Goal: Information Seeking & Learning: Learn about a topic

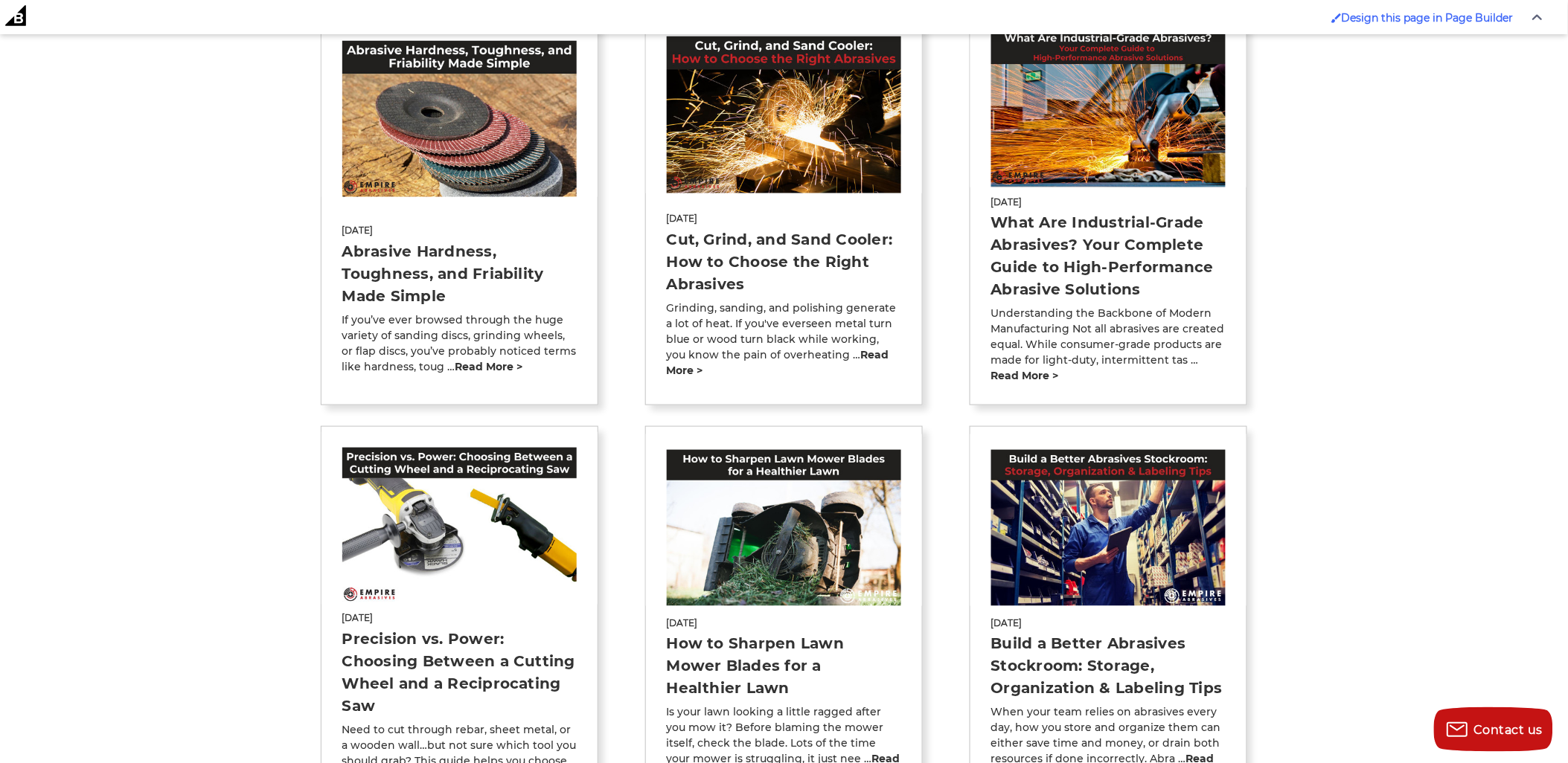
scroll to position [495, 0]
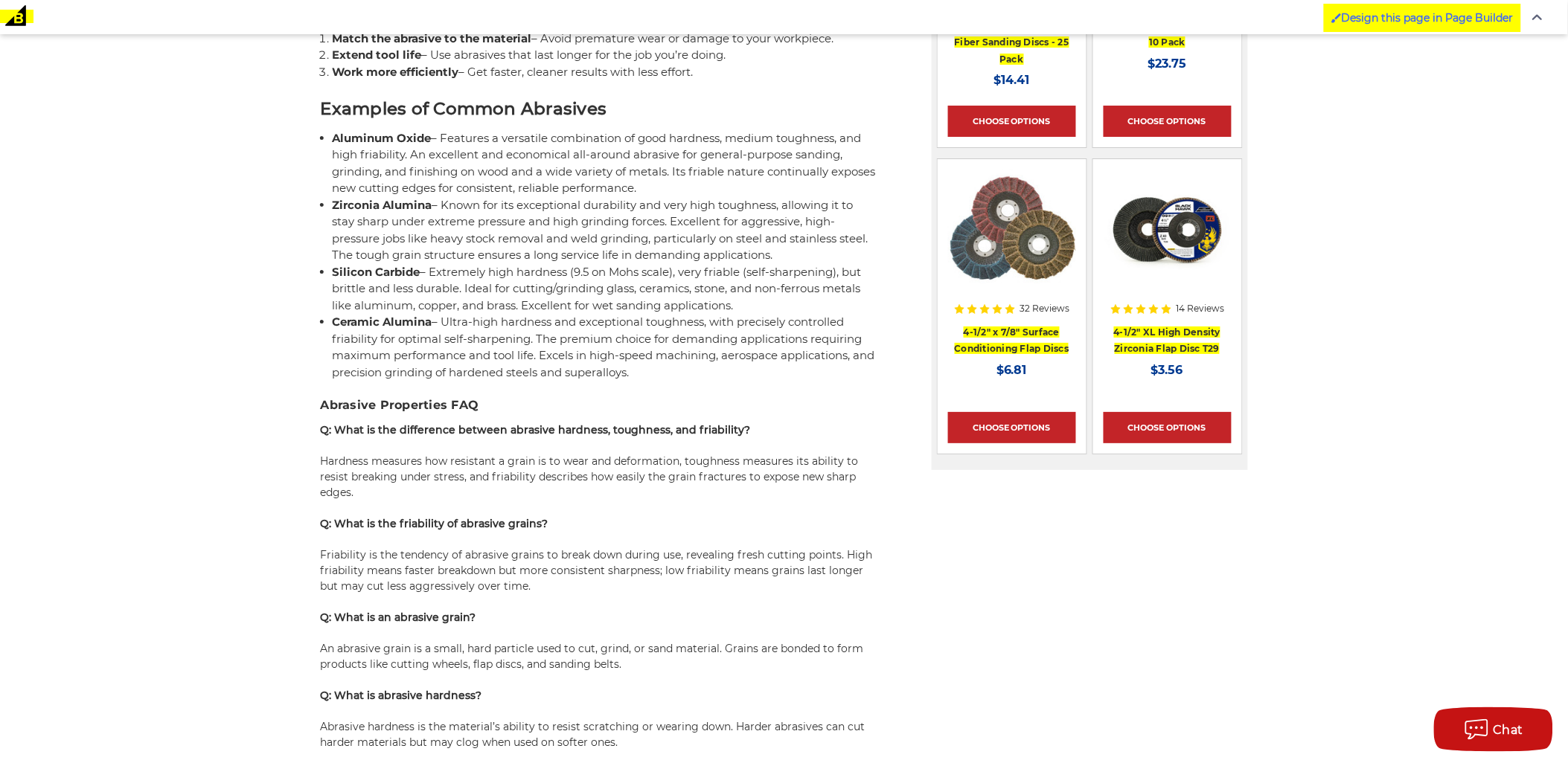
scroll to position [1927, 0]
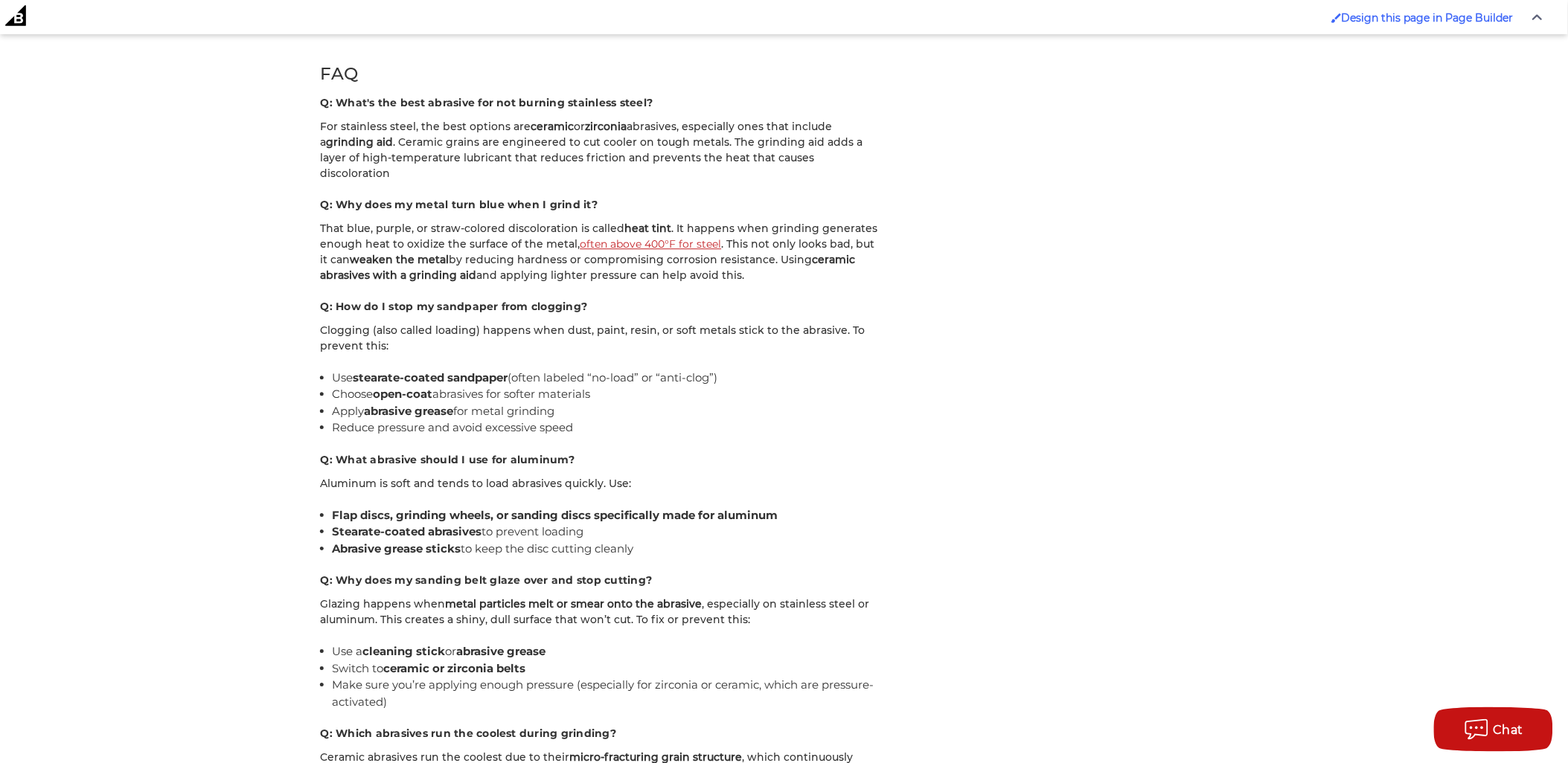
scroll to position [5141, 0]
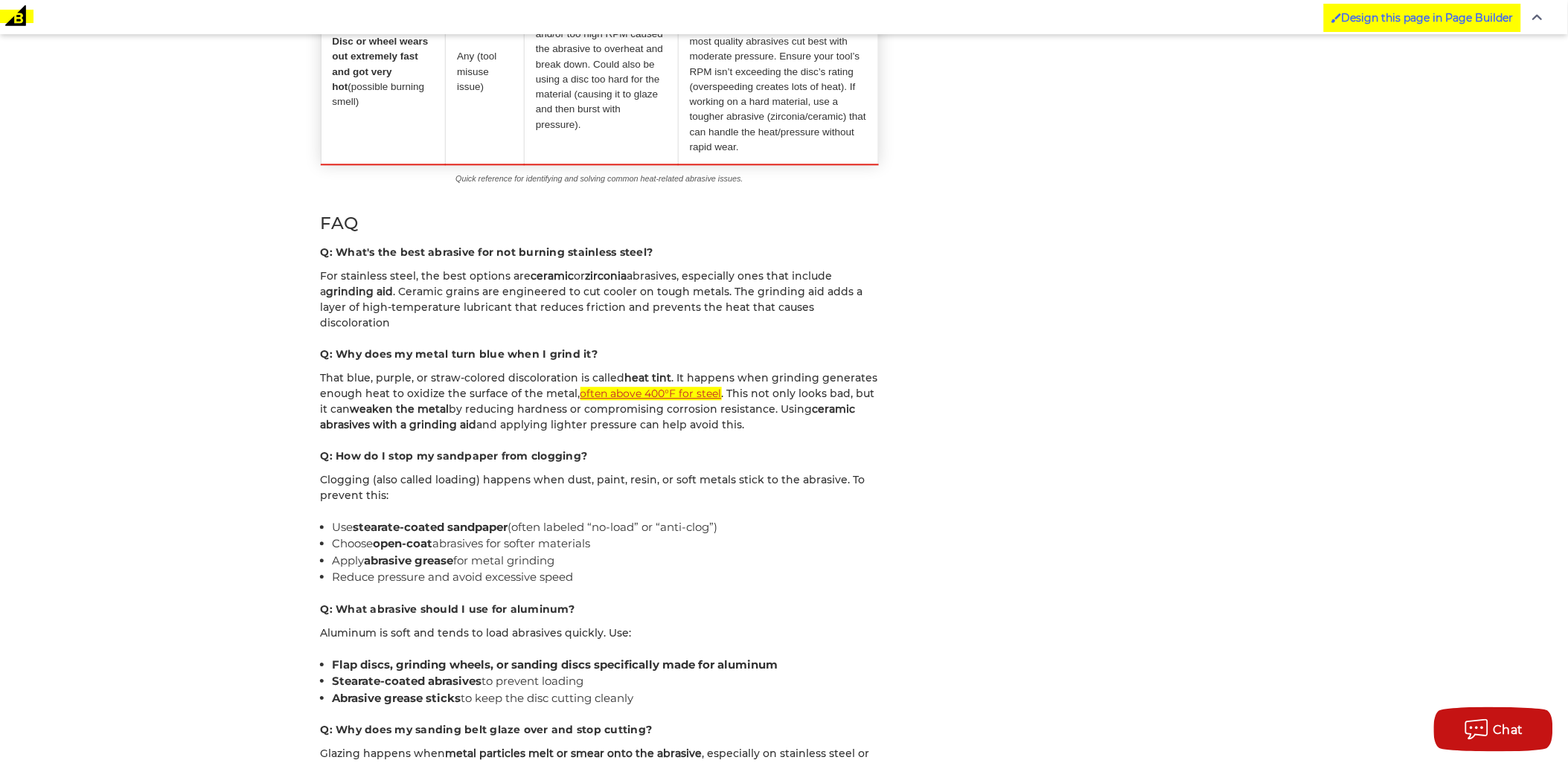
scroll to position [6050, 0]
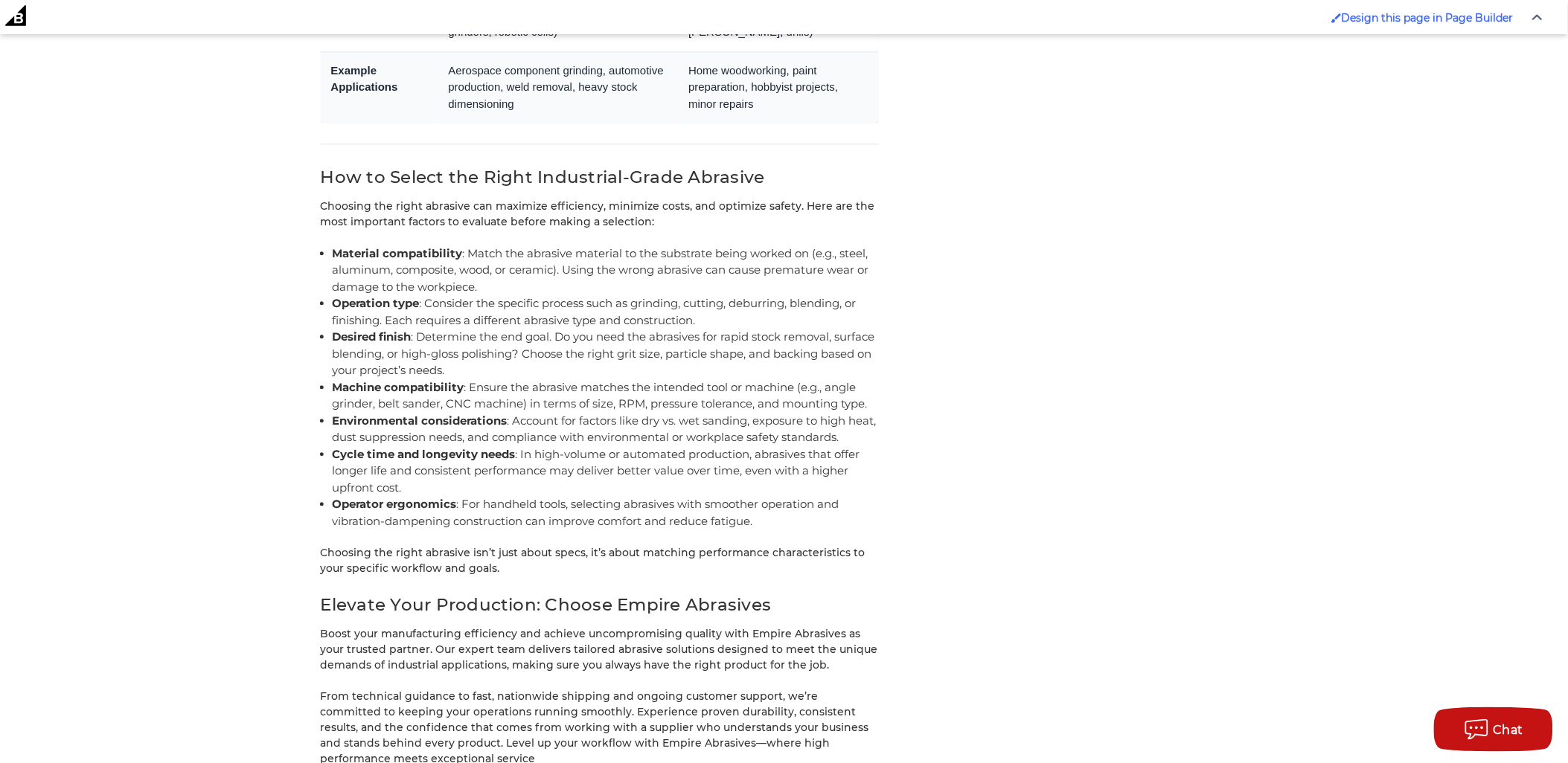
scroll to position [4014, 0]
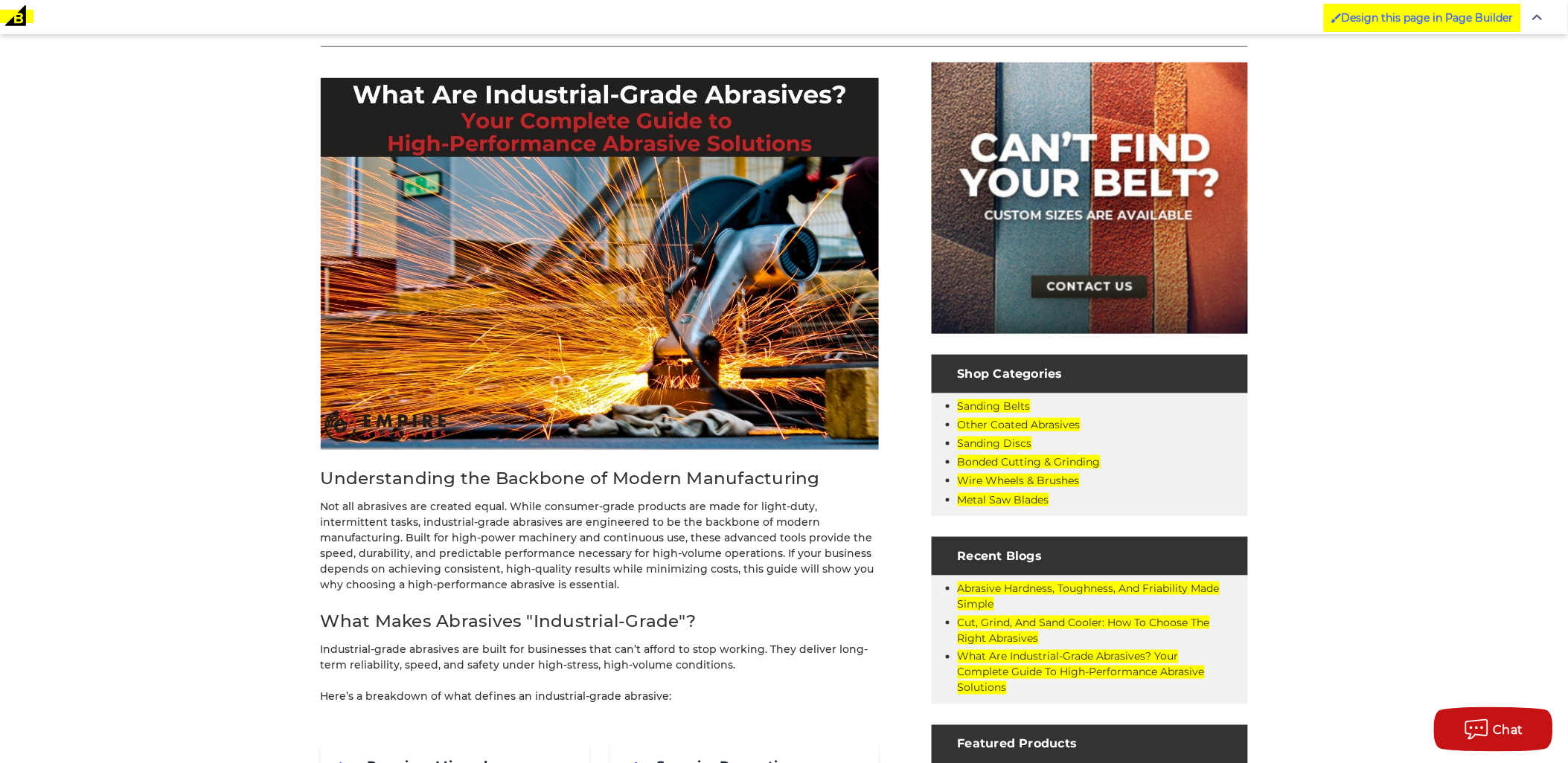
scroll to position [211, 0]
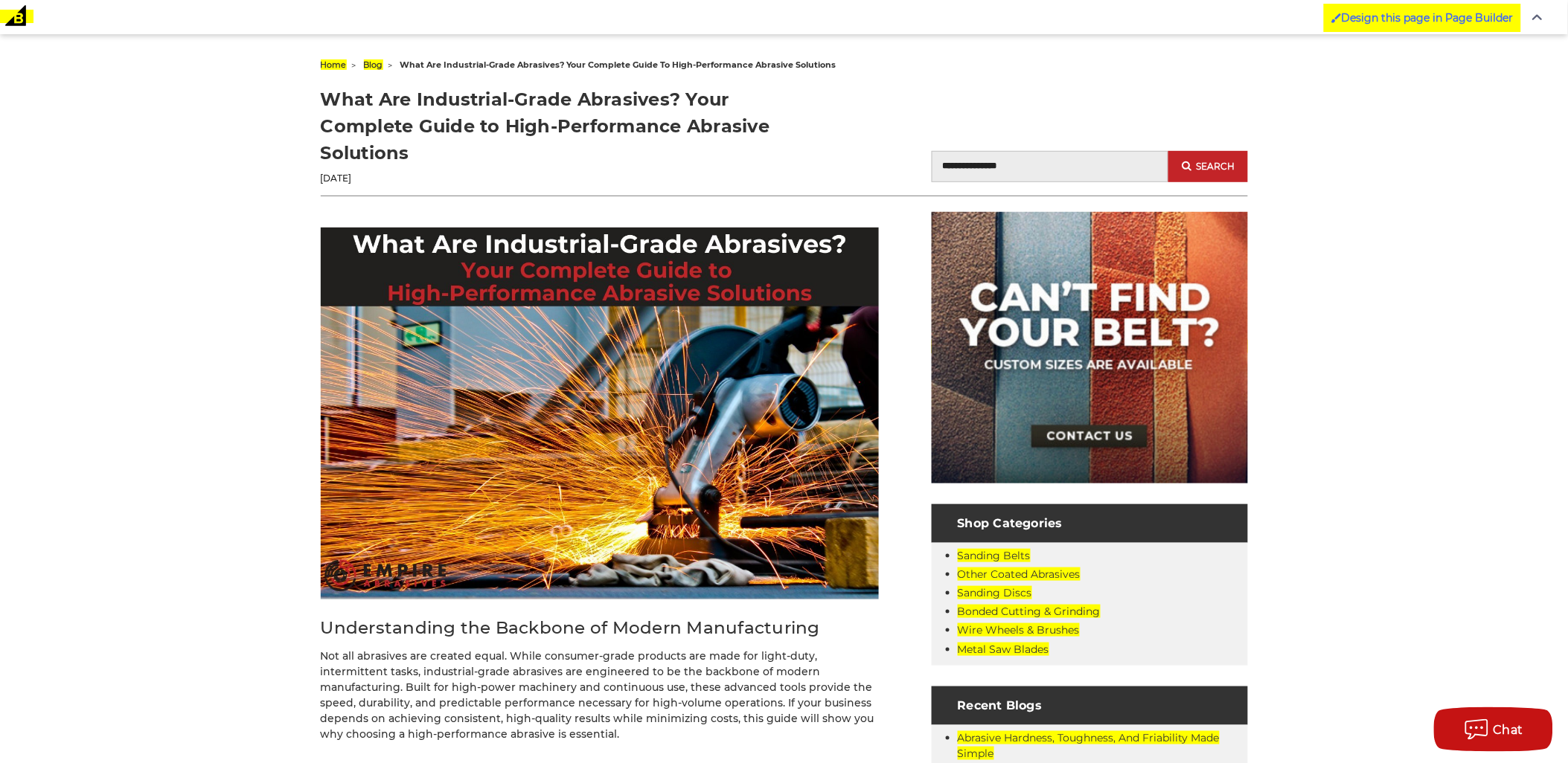
click at [353, 98] on h1 "What Are Industrial-Grade Abrasives? Your Complete Guide to High-Performance Ab…" at bounding box center [552, 126] width 463 height 80
drag, startPoint x: 353, startPoint y: 98, endPoint x: 633, endPoint y: 95, distance: 280.0
click at [633, 95] on h1 "What Are Industrial-Grade Abrasives? Your Complete Guide to High-Performance Ab…" at bounding box center [552, 126] width 463 height 80
copy h1 "What Are Industrial-Grade Abrasives"
click at [359, 150] on h1 "What Are Industrial-Grade Abrasives? Your Complete Guide to High-Performance Ab…" at bounding box center [552, 126] width 463 height 80
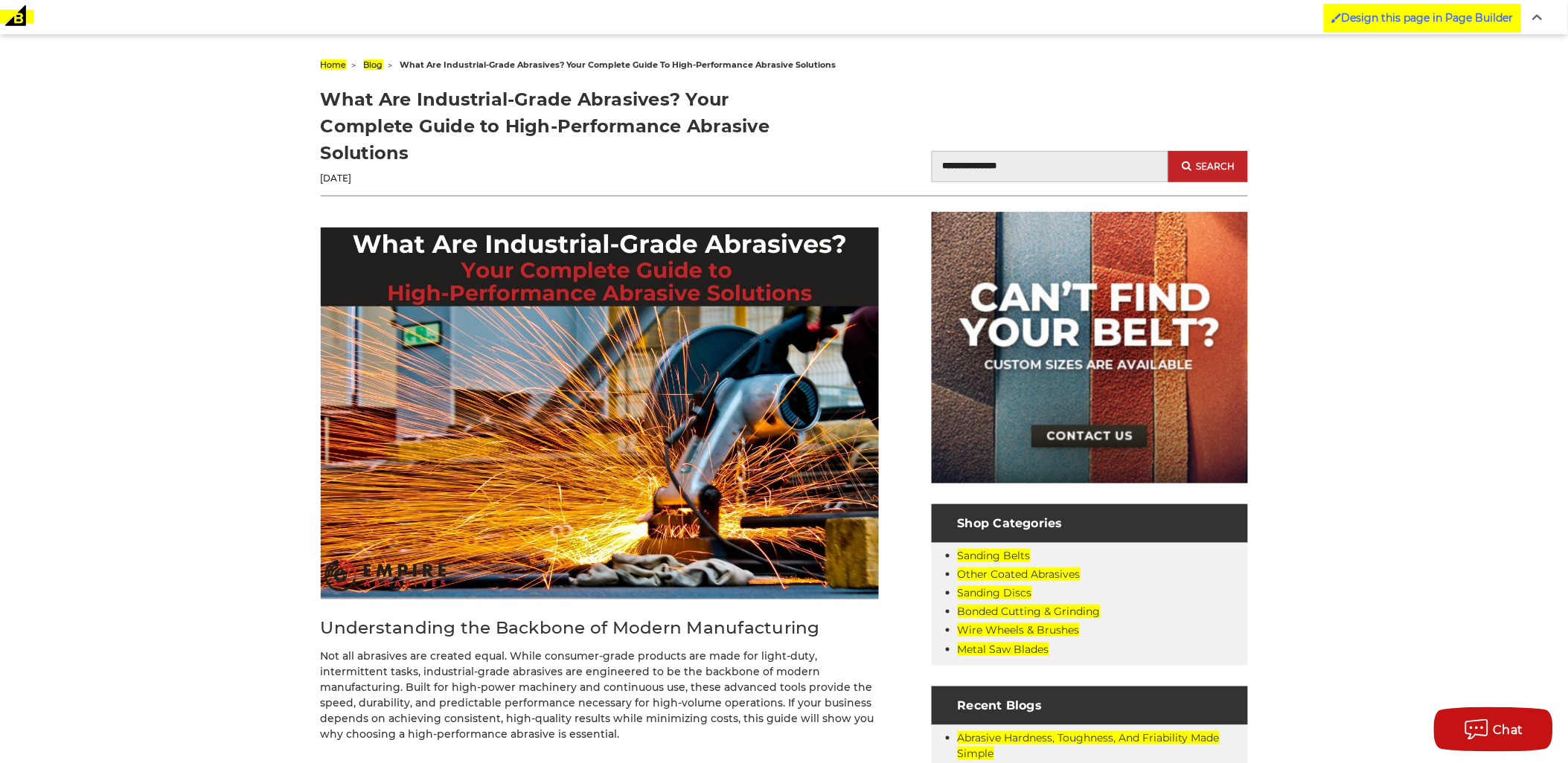
drag, startPoint x: 359, startPoint y: 150, endPoint x: 334, endPoint y: 107, distance: 49.7
click at [334, 107] on h1 "What Are Industrial-Grade Abrasives? Your Complete Guide to High-Performance Ab…" at bounding box center [552, 126] width 463 height 80
copy h1 "What Are Industrial-Grade Abrasives? Your Complete Guide to High-Performance Ab…"
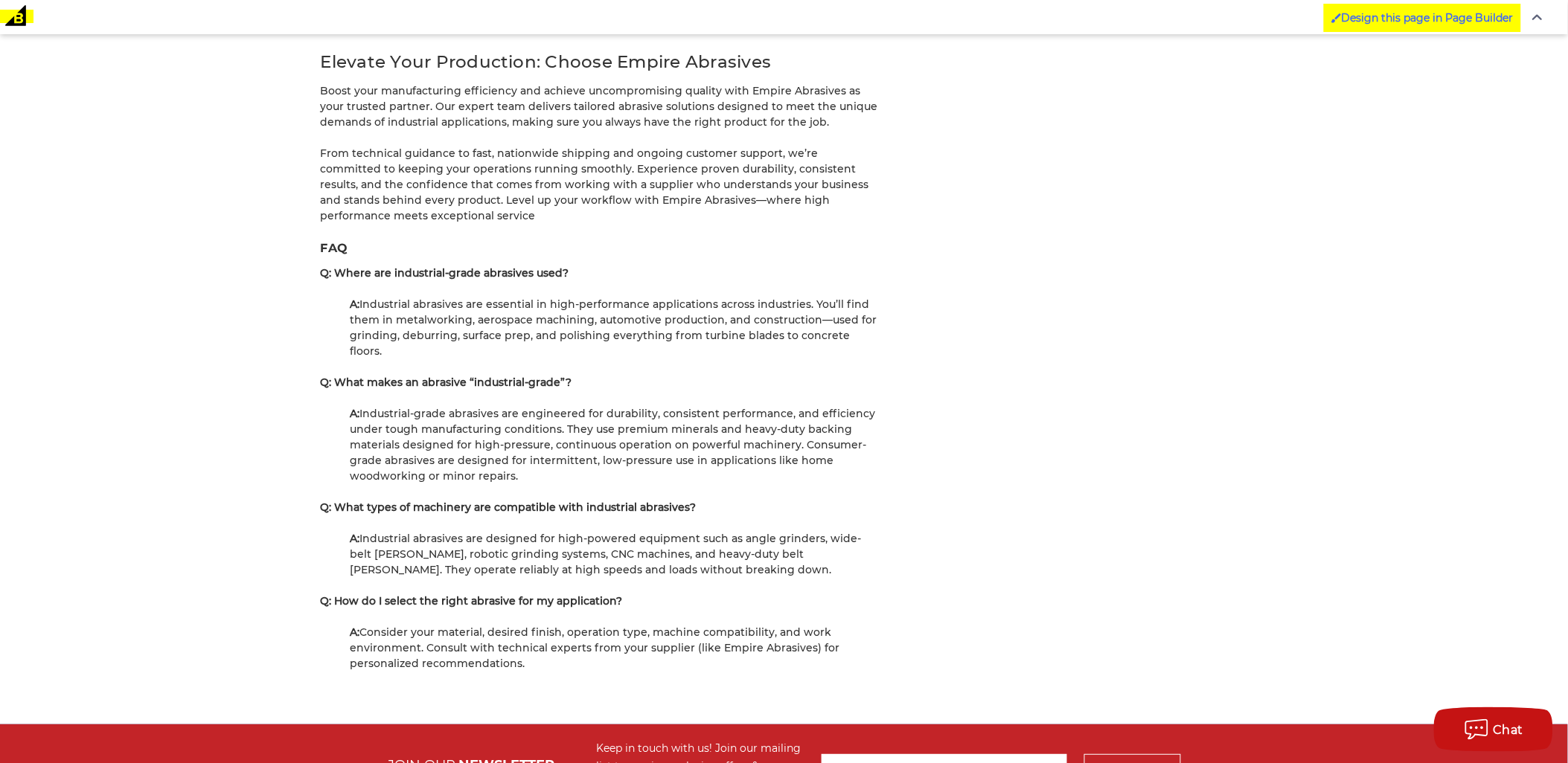
scroll to position [3766, 0]
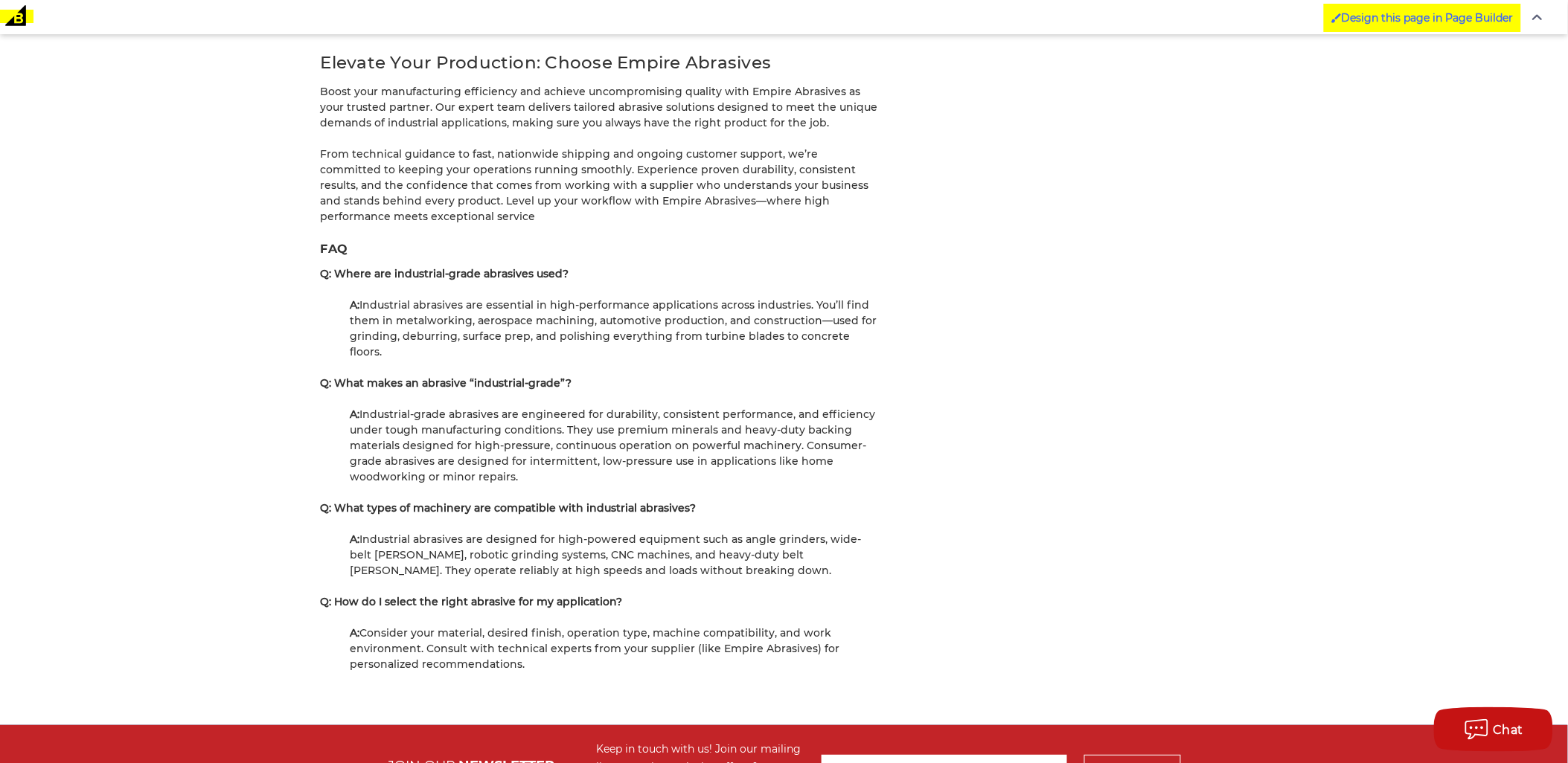
click at [325, 240] on h3 "FAQ" at bounding box center [600, 249] width 558 height 17
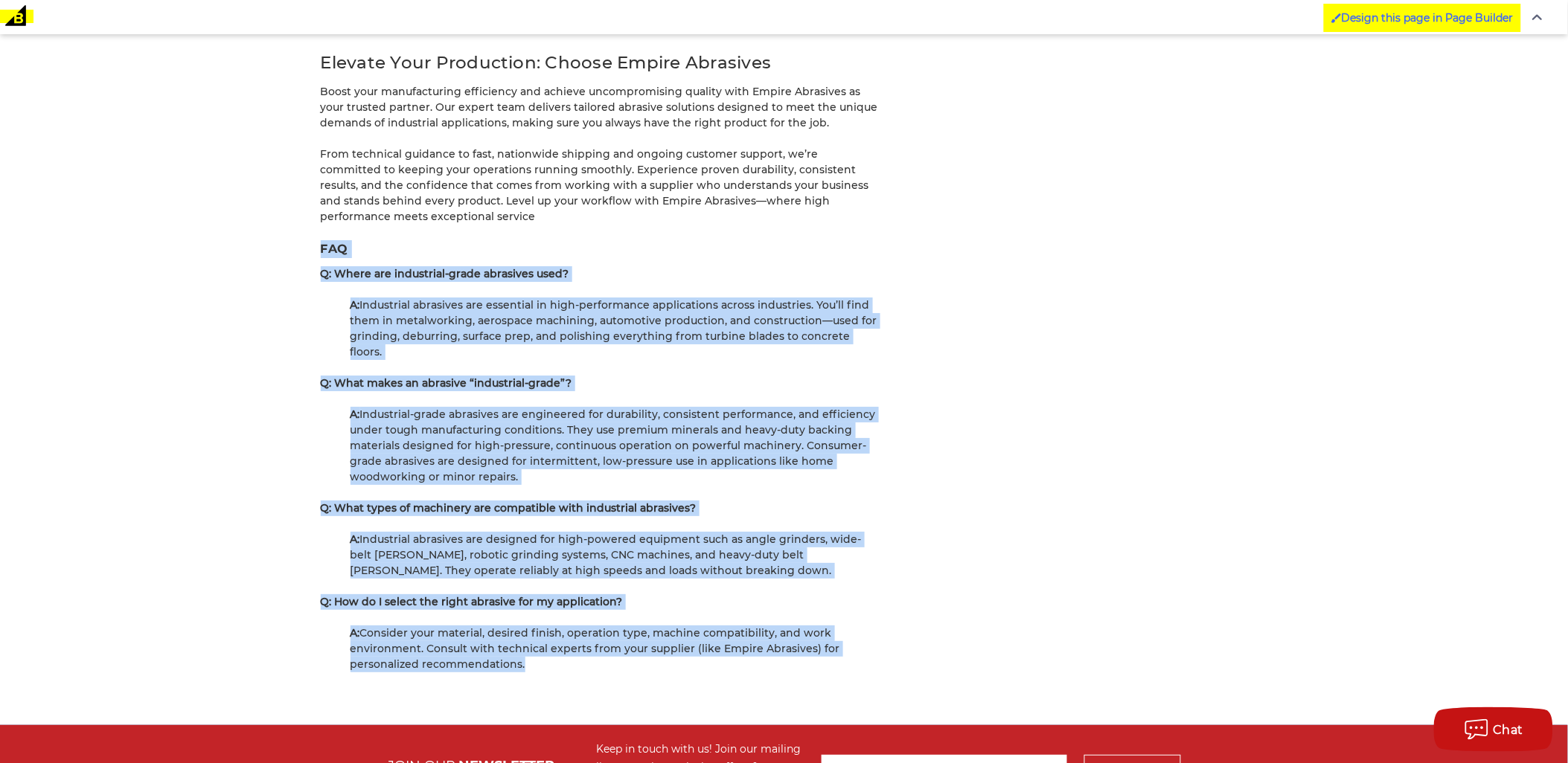
drag, startPoint x: 325, startPoint y: 212, endPoint x: 731, endPoint y: 614, distance: 571.3
copy article "FAQ Q: Where are industrial-grade abrasives used? A: Industrial abrasives are e…"
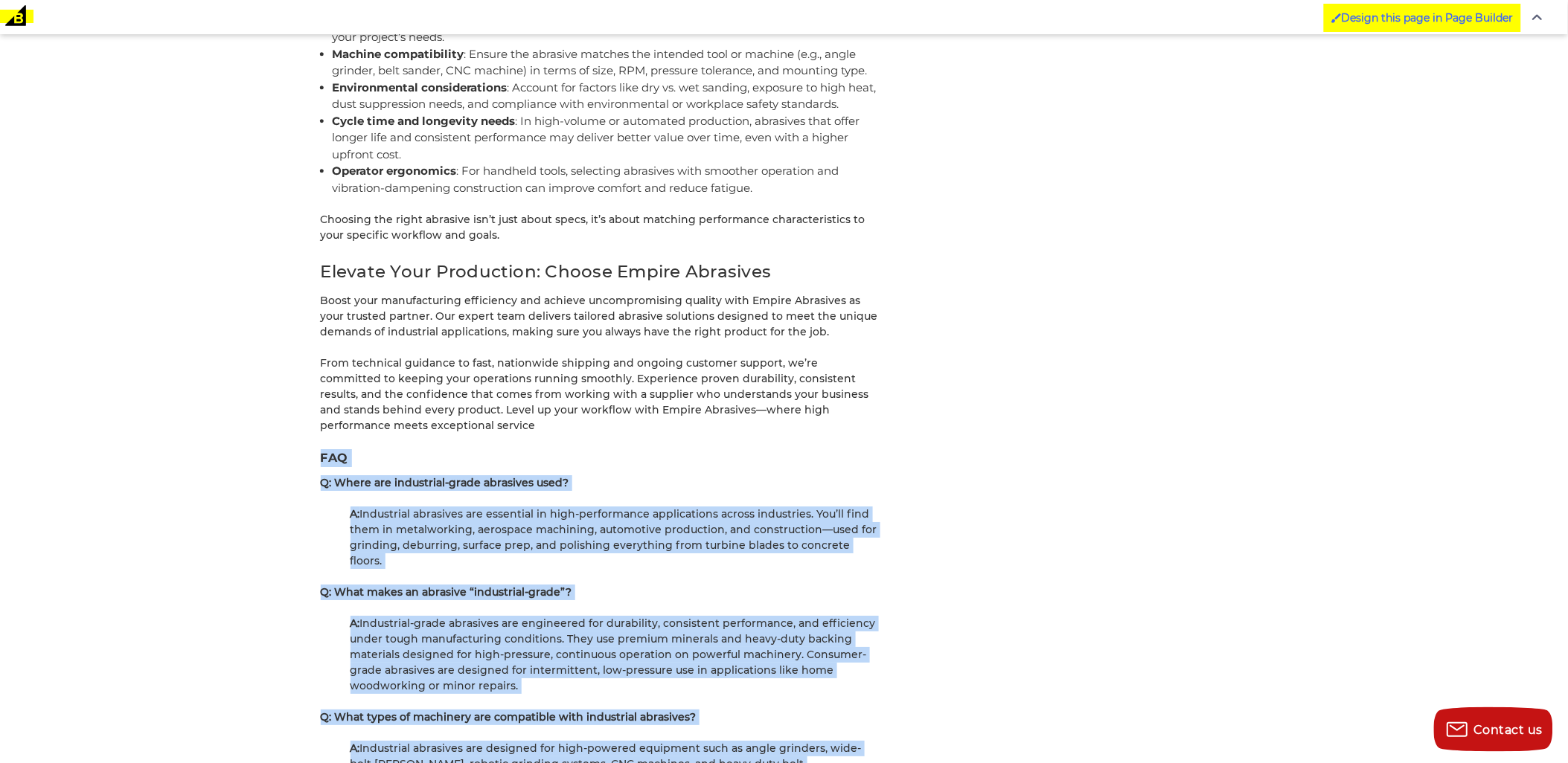
scroll to position [3601, 0]
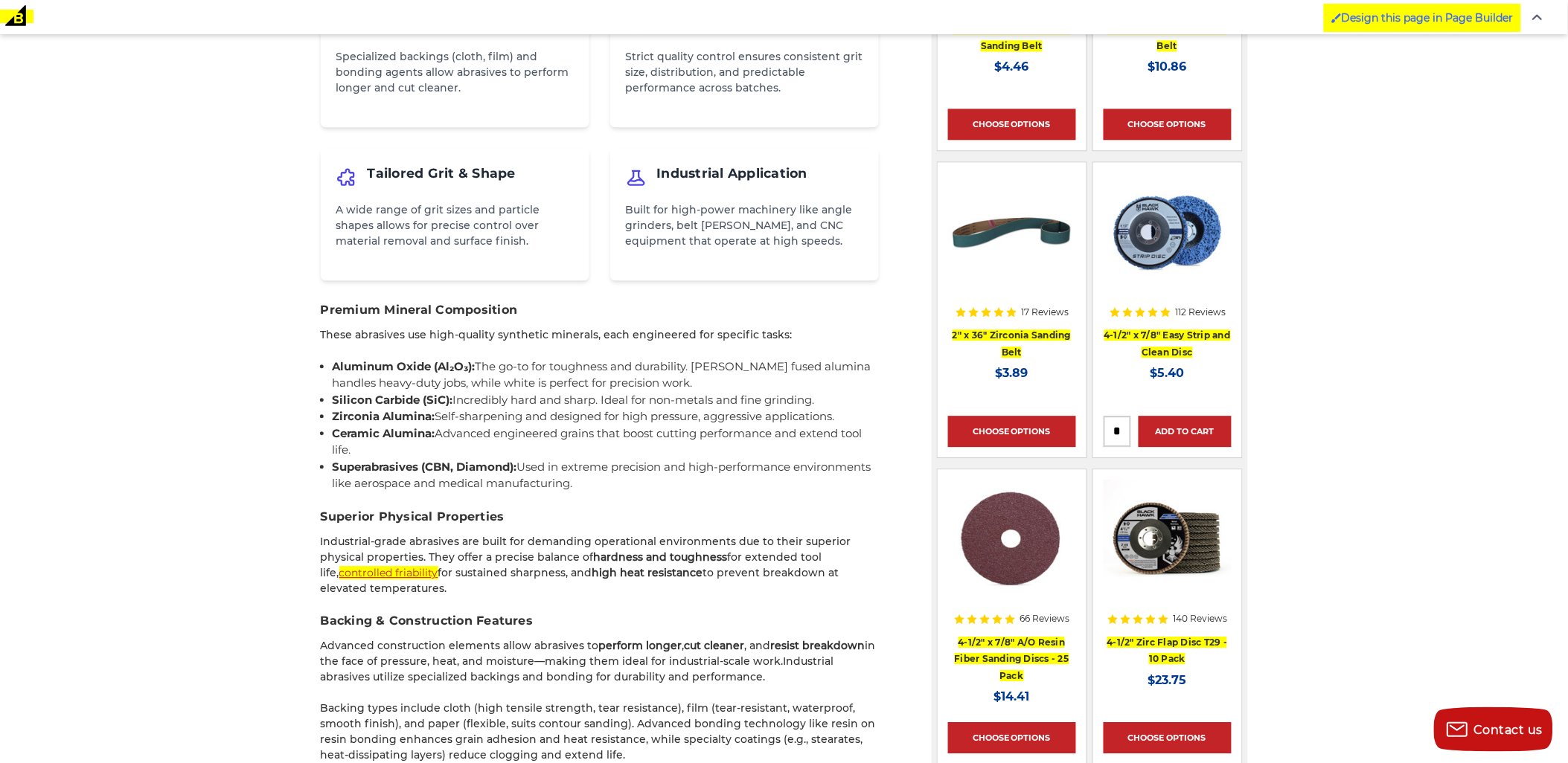
scroll to position [1369, 0]
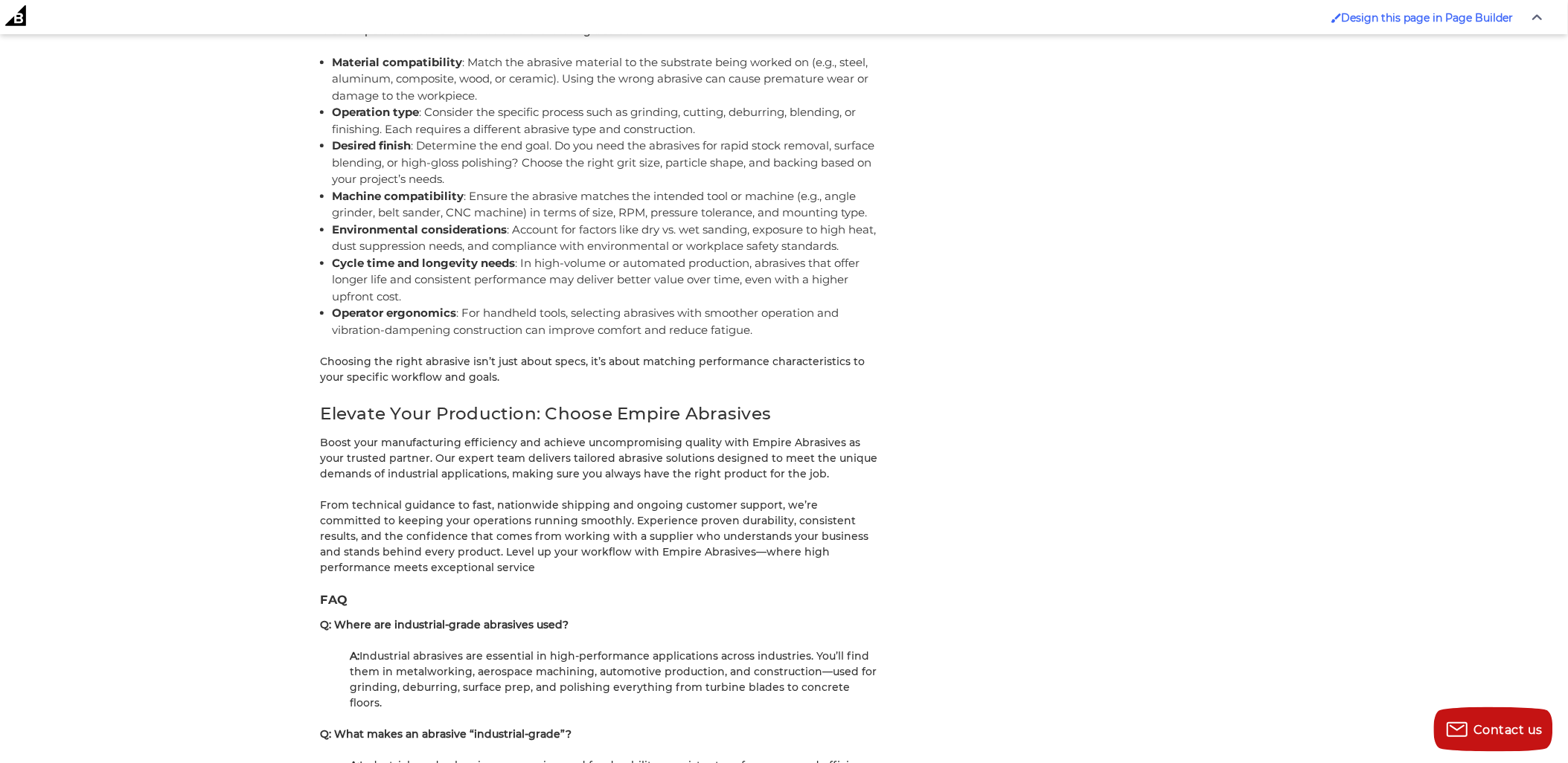
scroll to position [4240, 0]
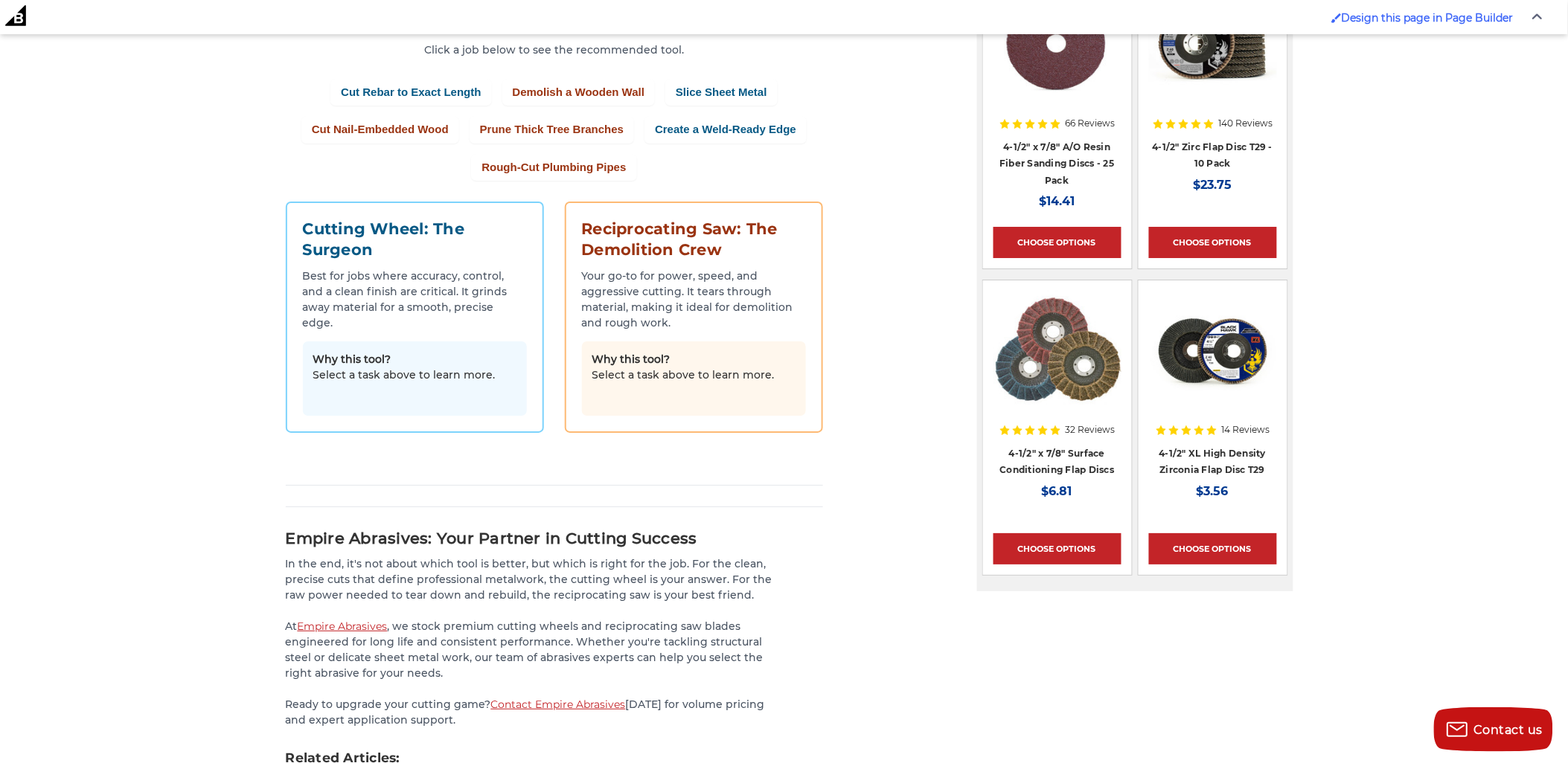
scroll to position [1670, 0]
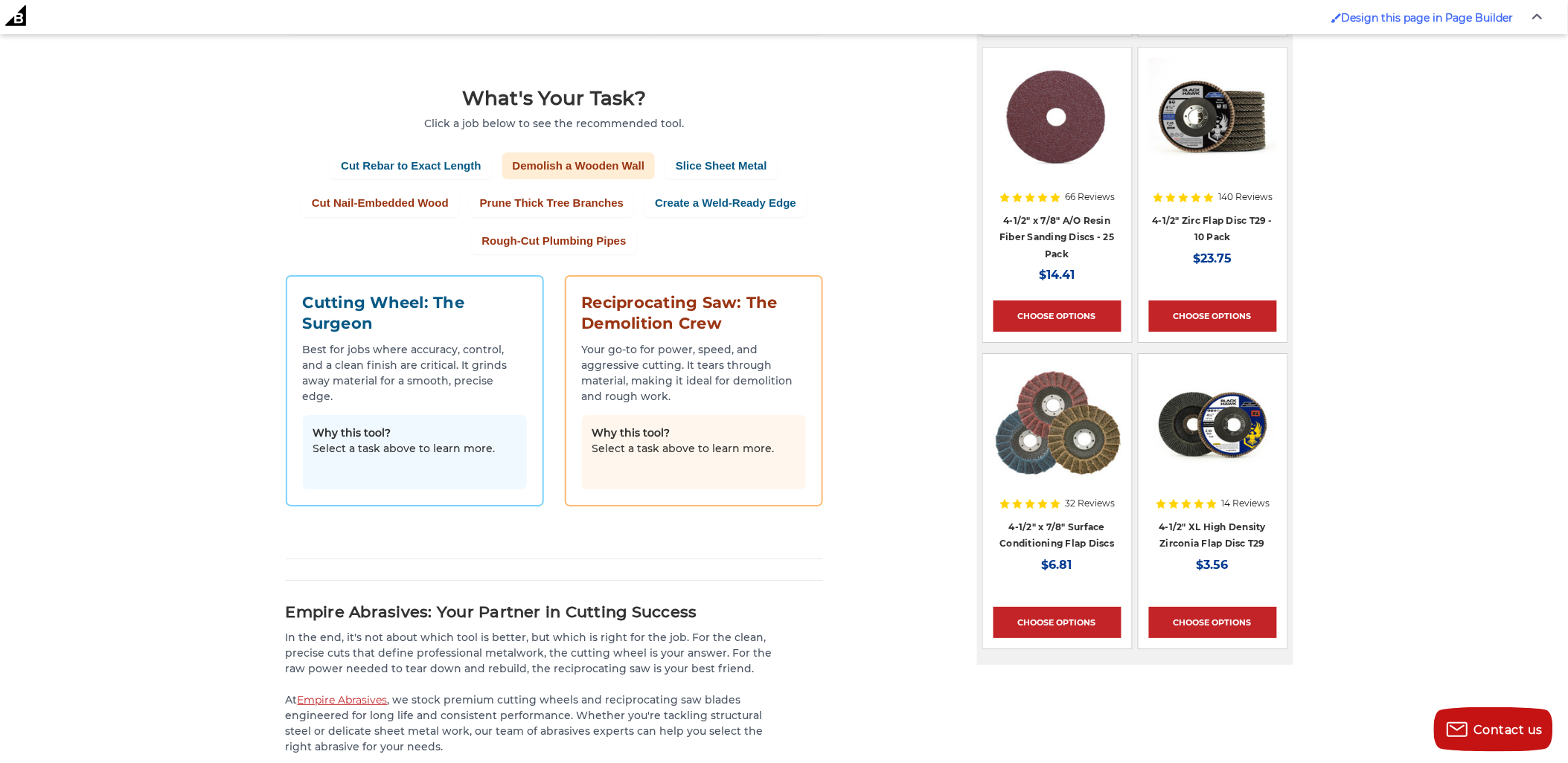
click at [622, 155] on button "Demolish a Wooden Wall" at bounding box center [578, 166] width 153 height 27
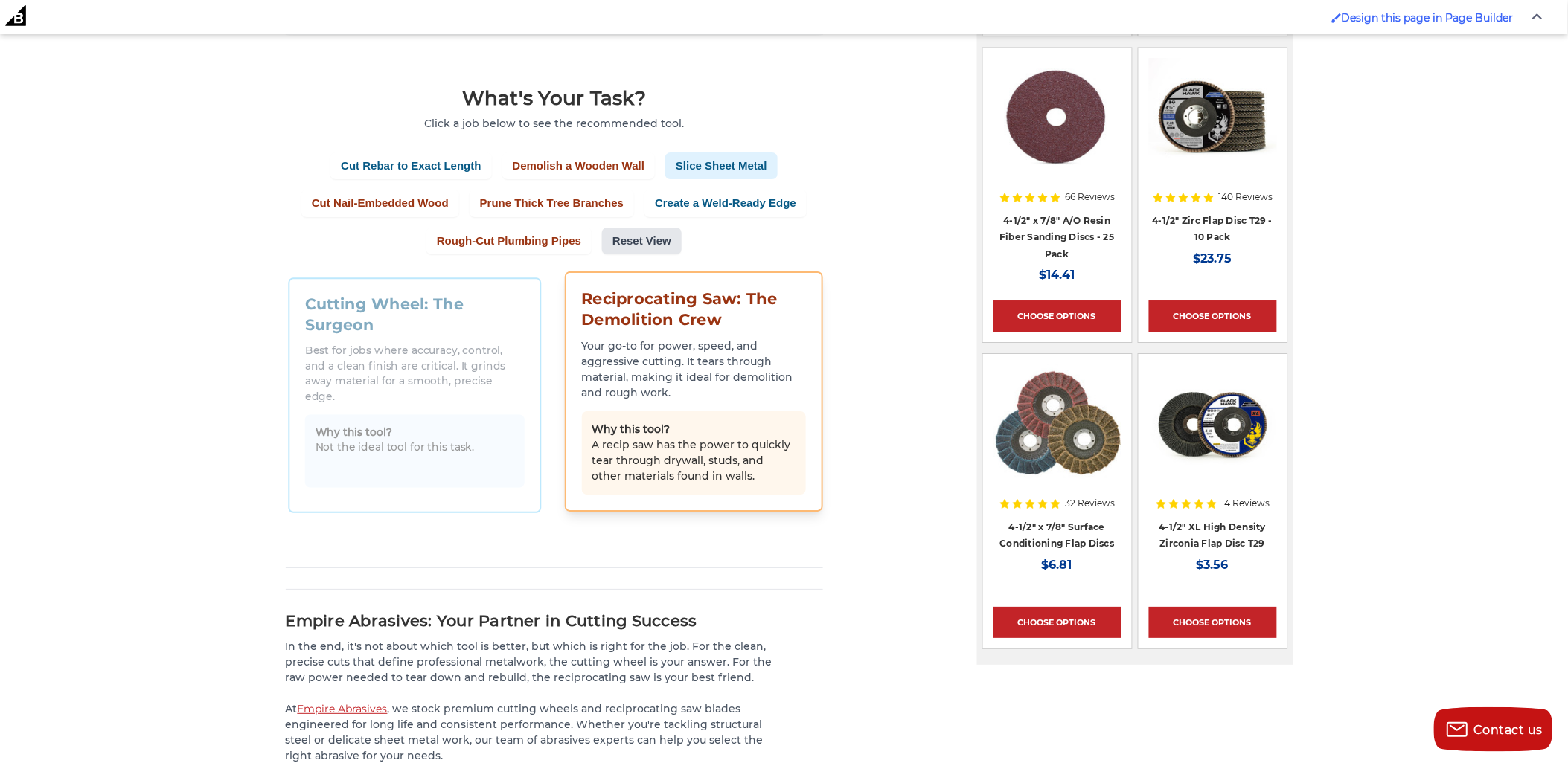
click at [710, 165] on button "Slice Sheet Metal" at bounding box center [722, 166] width 112 height 27
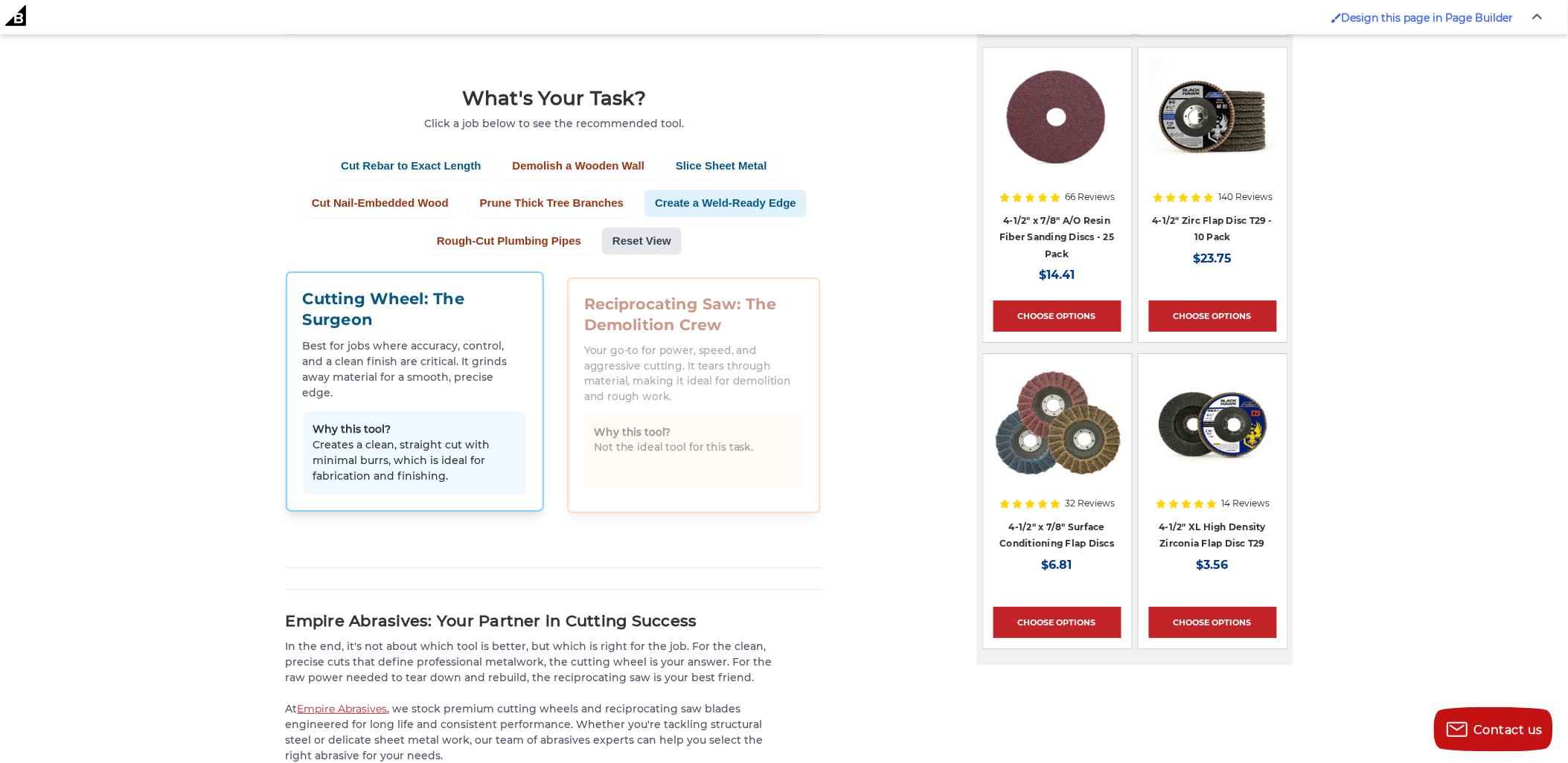
click at [721, 198] on button "Create a Weld-Ready Edge" at bounding box center [725, 203] width 163 height 27
click at [627, 195] on button "Prune Thick Tree Branches" at bounding box center [551, 203] width 164 height 27
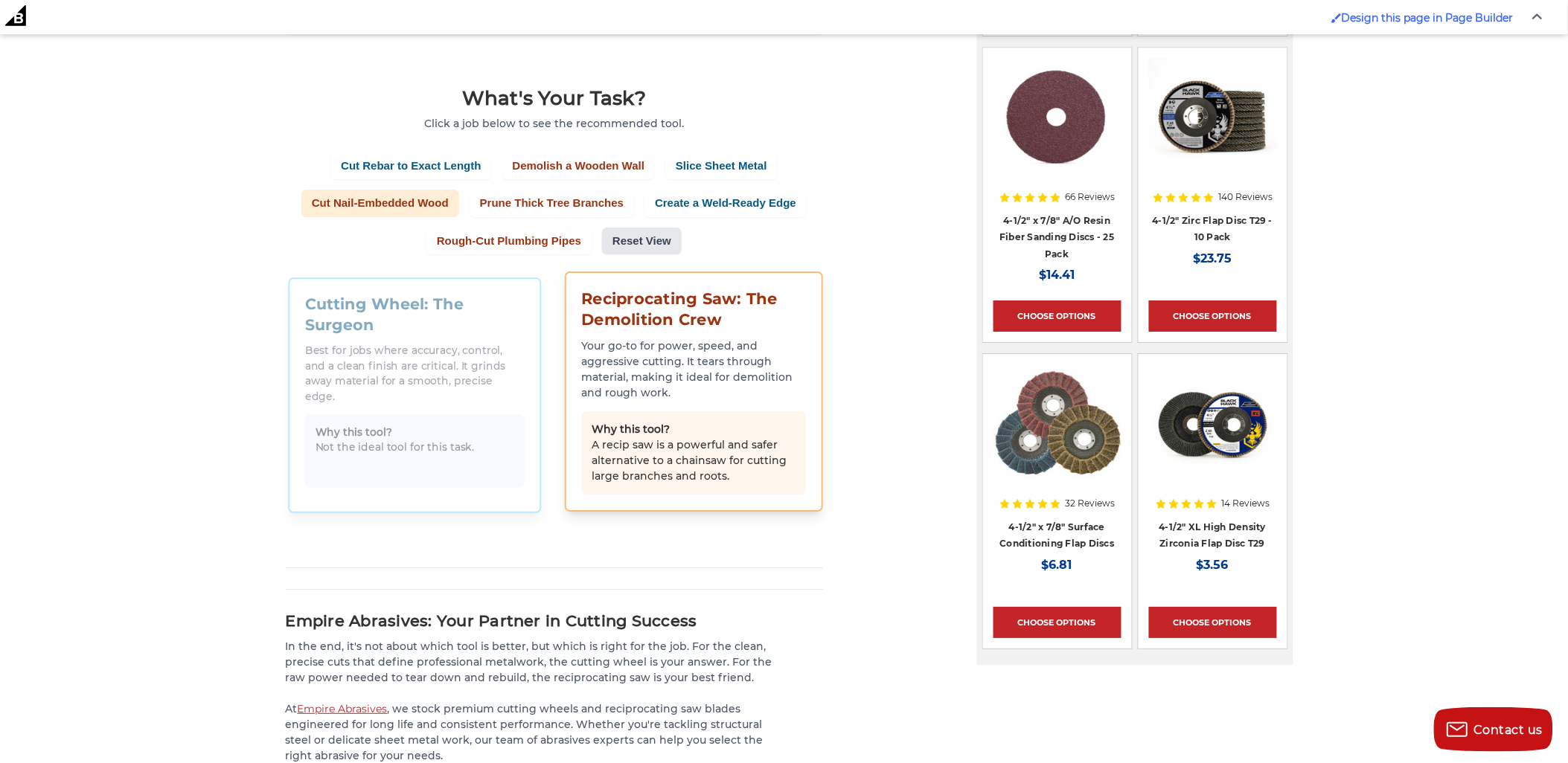
click at [415, 209] on button "Cut Nail-Embedded Wood" at bounding box center [380, 203] width 158 height 27
click at [521, 242] on button "Rough-Cut Plumbing Pipes" at bounding box center [509, 241] width 165 height 27
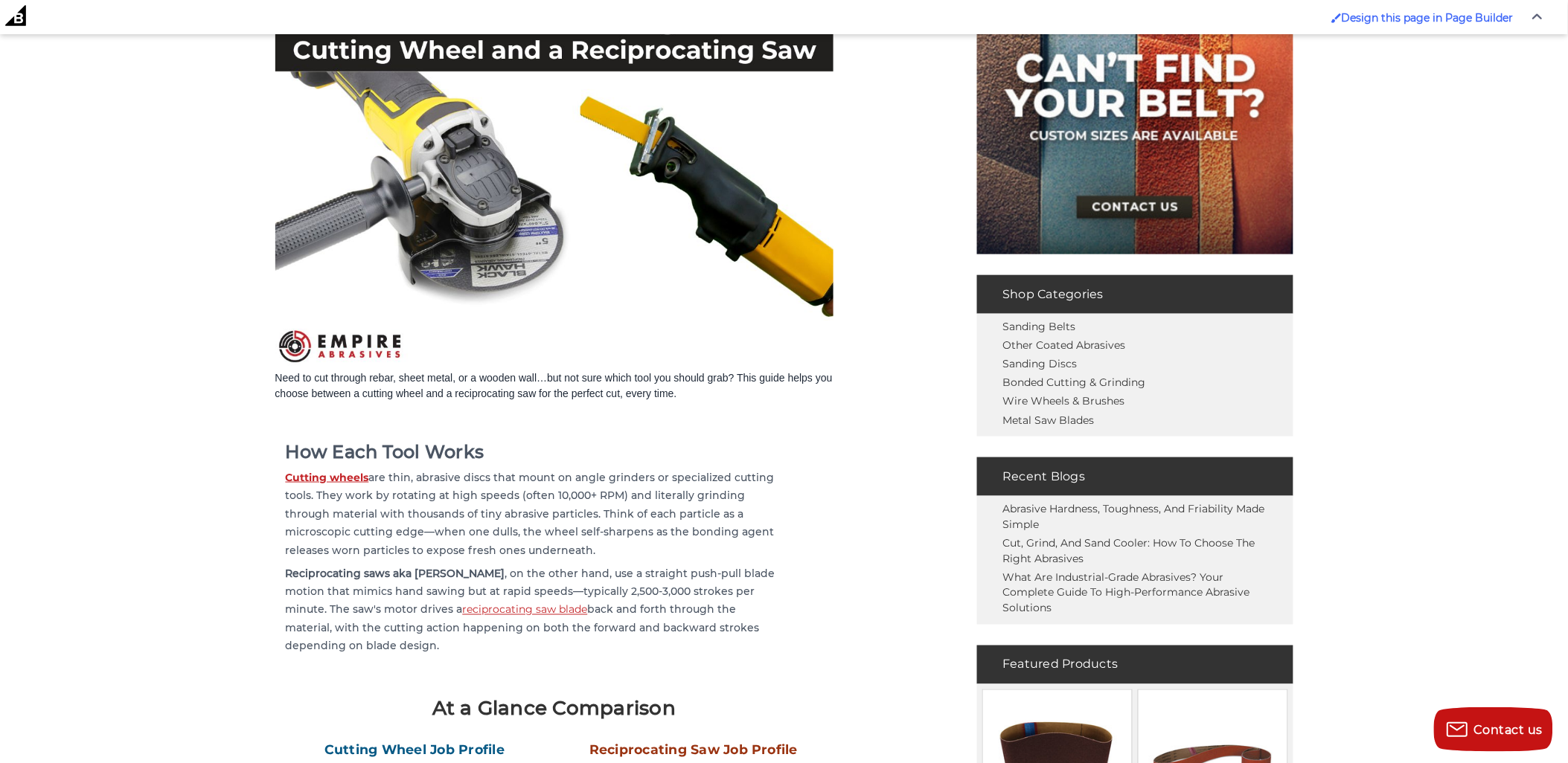
scroll to position [578, 0]
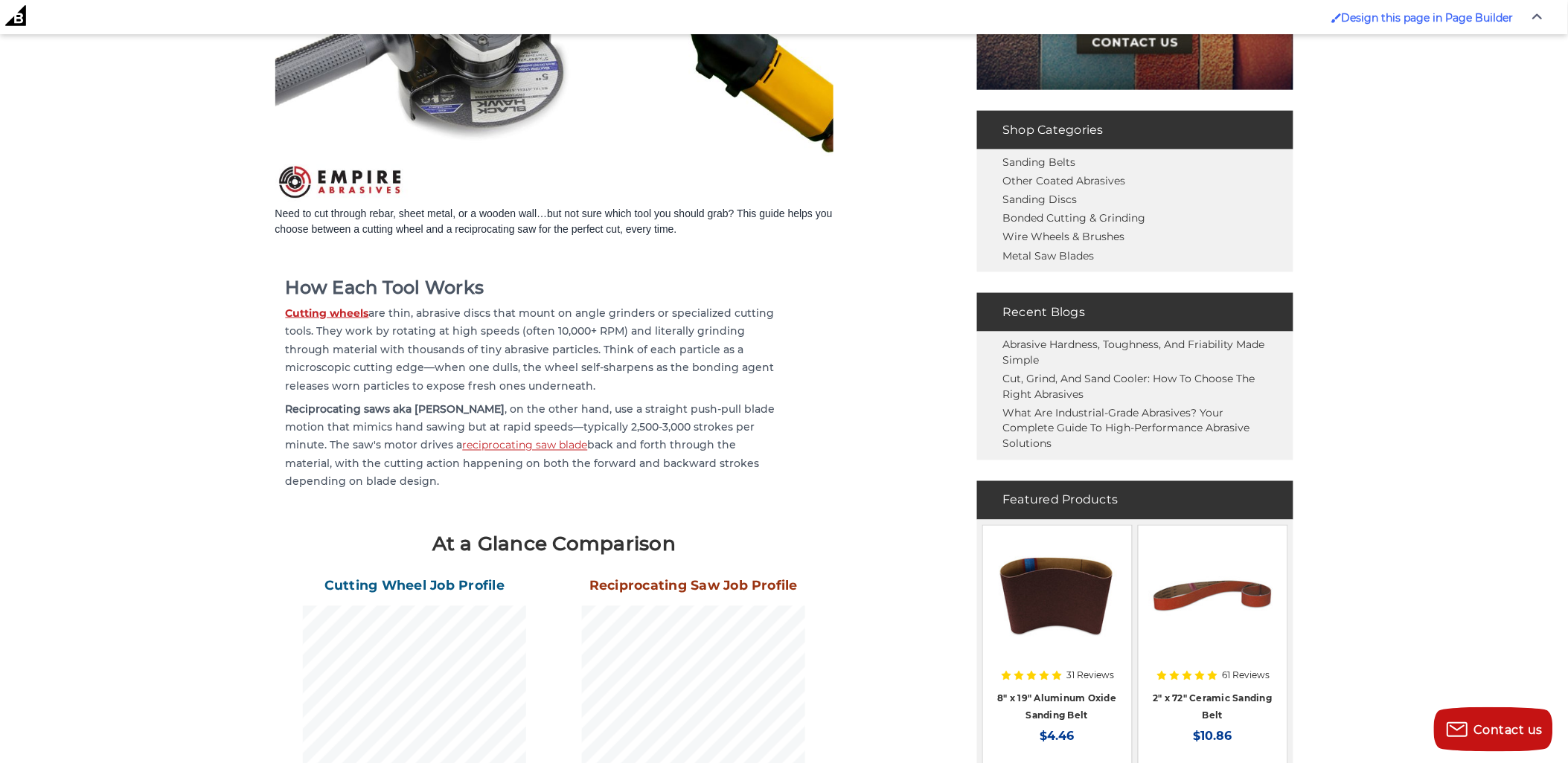
click at [712, 453] on p "Reciprocating saws aka Sawzalls , on the other hand, use a straight push-pull b…" at bounding box center [535, 446] width 500 height 92
click at [343, 208] on span "Need to cut through rebar, sheet metal, or a wooden wall…but not sure which too…" at bounding box center [554, 221] width 557 height 27
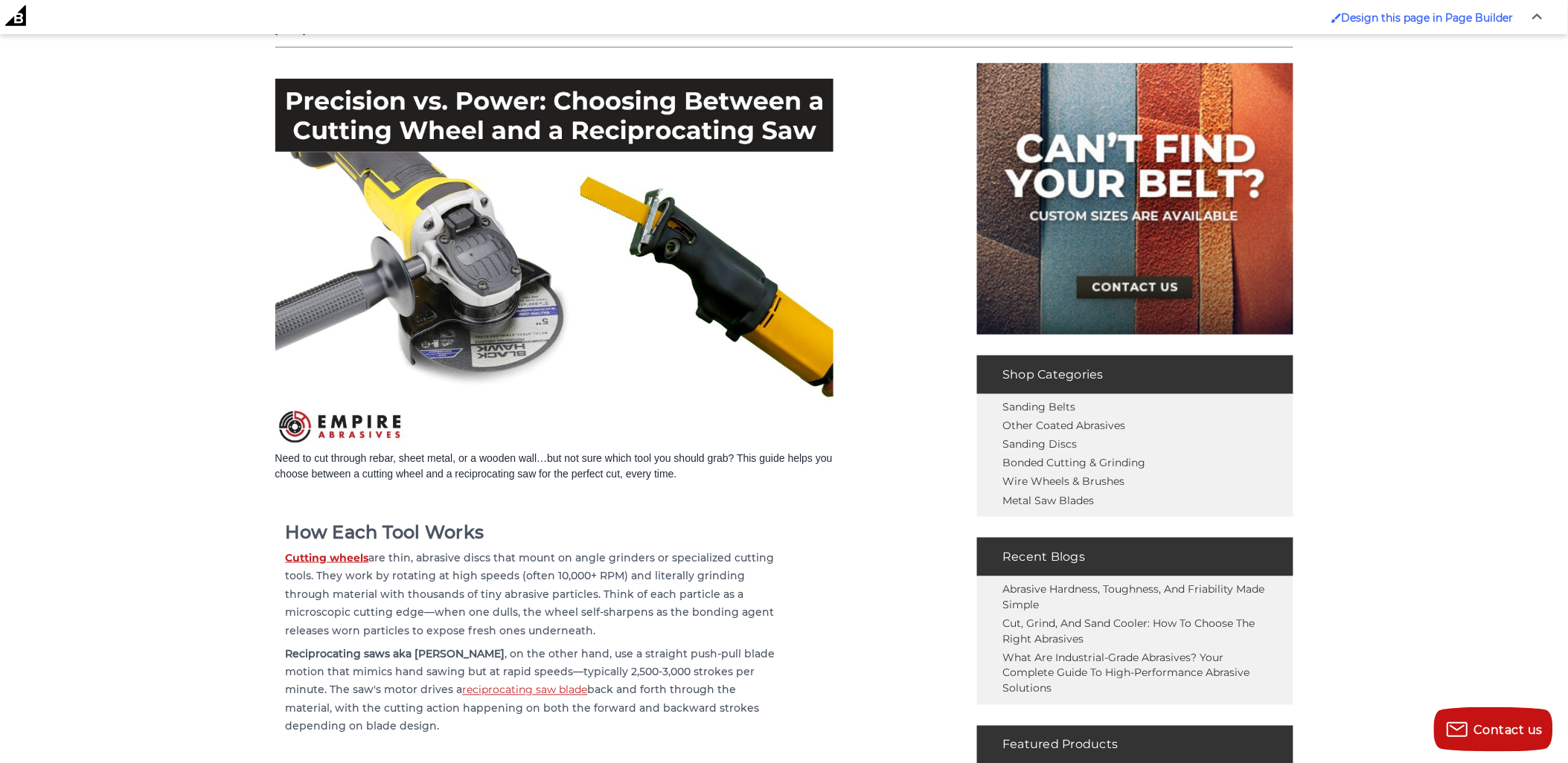
scroll to position [165, 0]
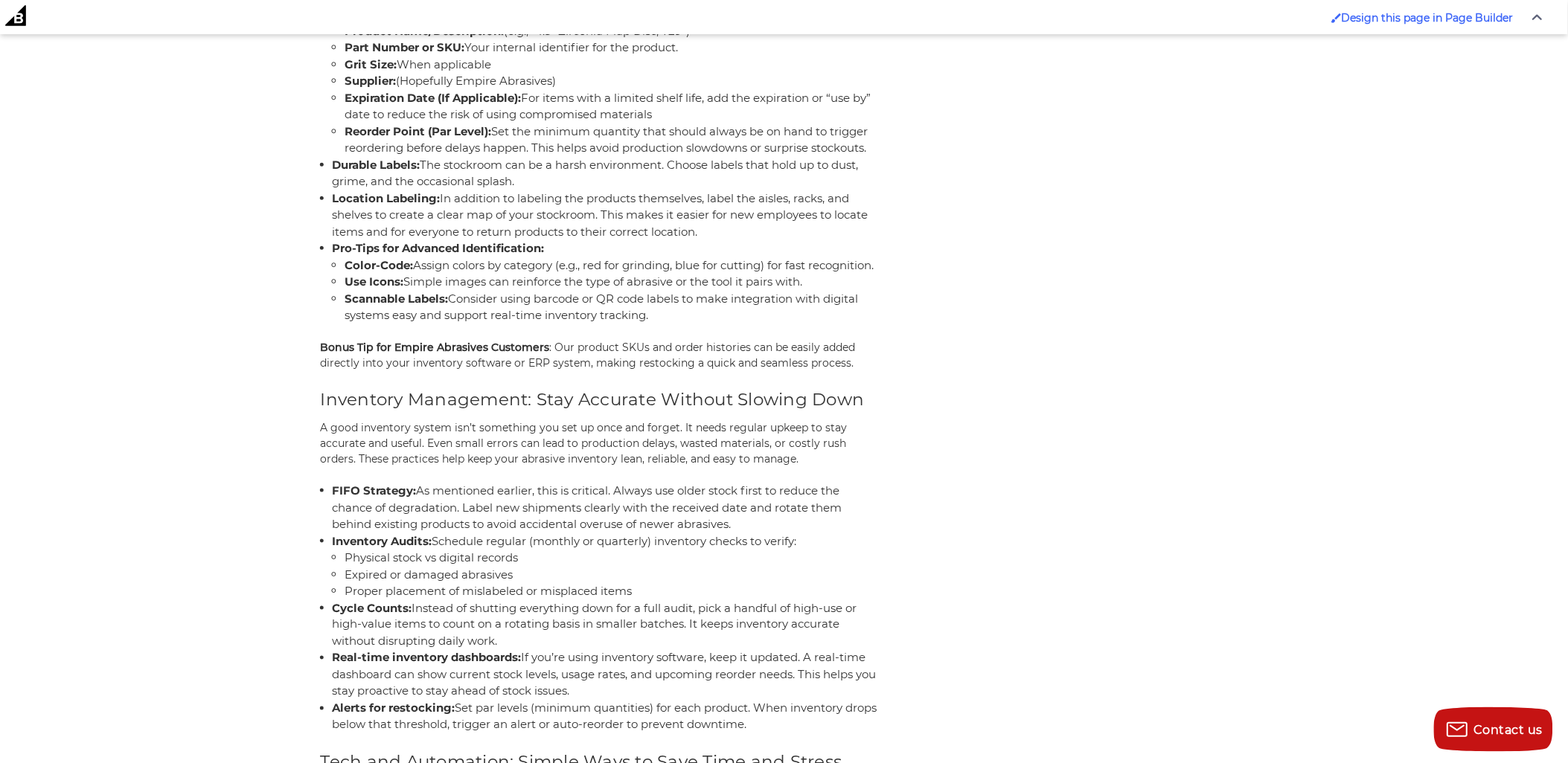
scroll to position [2397, 0]
click at [912, 512] on article "Build a Better Abrasives Stockroom: Storage, Organization & Labeling Tips [DATE…" at bounding box center [784, 123] width 928 height 4446
